Goal: Task Accomplishment & Management: Manage account settings

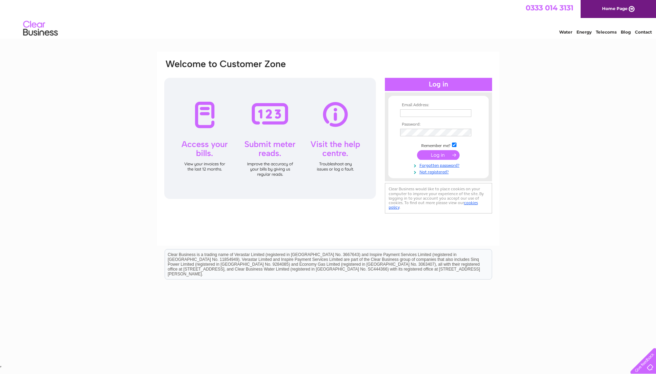
type input "millertom1@hotmail.co.uk"
click at [444, 155] on input "submit" at bounding box center [438, 155] width 43 height 10
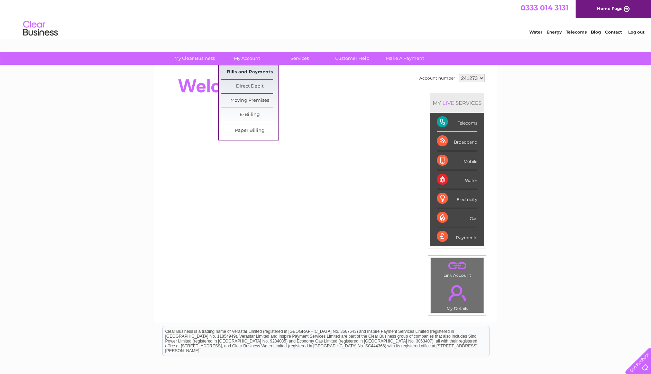
click at [258, 69] on link "Bills and Payments" at bounding box center [249, 72] width 57 height 14
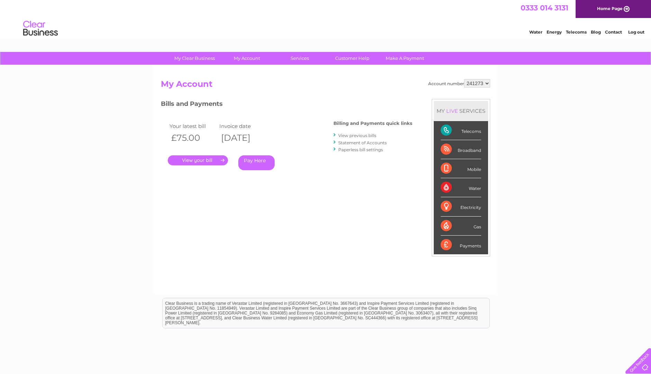
click at [219, 162] on link "." at bounding box center [198, 160] width 60 height 10
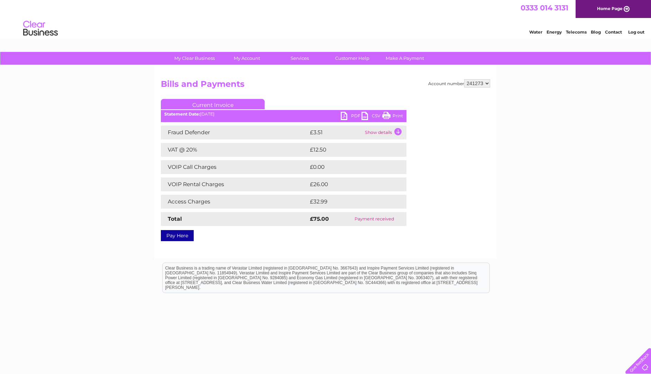
click at [354, 115] on link "PDF" at bounding box center [351, 117] width 21 height 10
